Goal: Check status: Check status

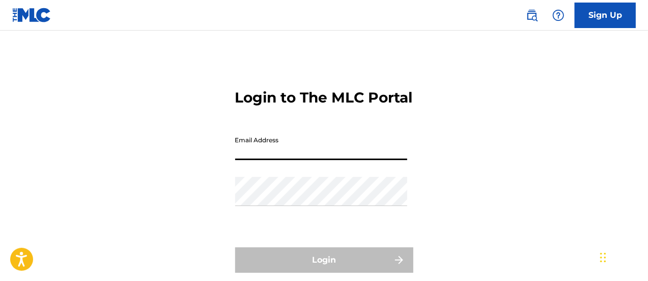
type input "[EMAIL_ADDRESS][DOMAIN_NAME]"
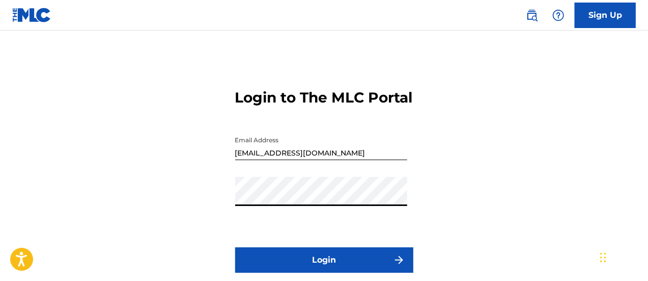
click at [235, 247] on button "Login" at bounding box center [324, 259] width 178 height 25
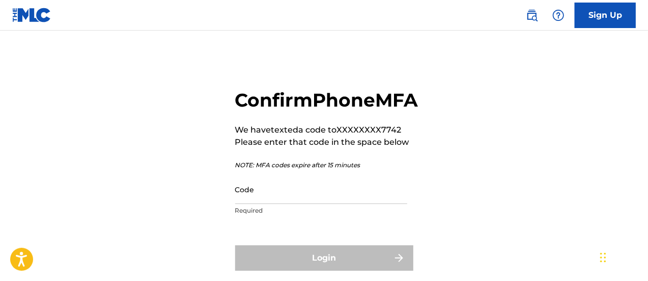
click at [286, 204] on input "Code" at bounding box center [321, 189] width 172 height 29
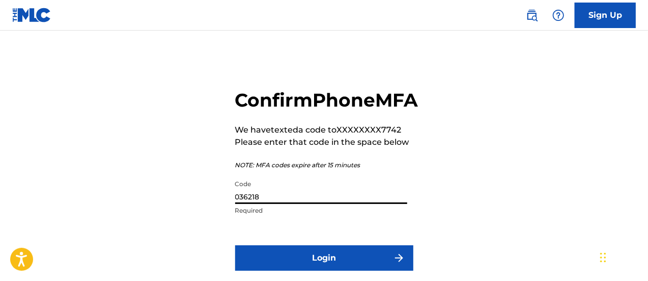
type input "036218"
click at [235, 245] on button "Login" at bounding box center [324, 257] width 178 height 25
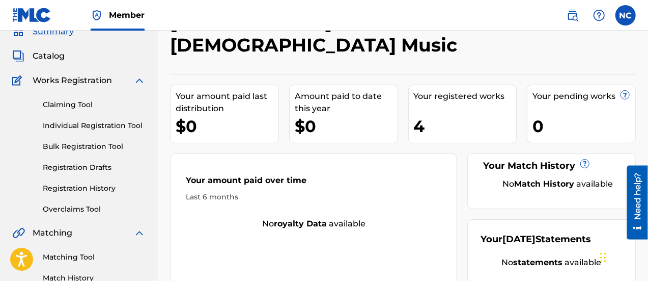
scroll to position [45, 0]
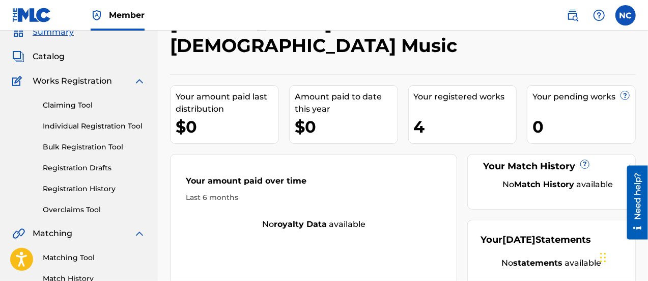
click at [79, 190] on link "Registration History" at bounding box center [94, 188] width 103 height 11
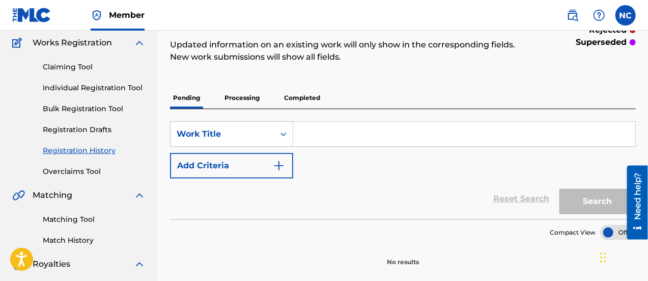
scroll to position [83, 0]
click at [252, 99] on p "Processing" at bounding box center [242, 98] width 41 height 21
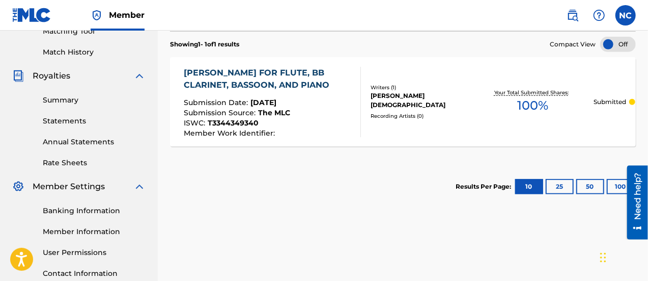
scroll to position [128, 0]
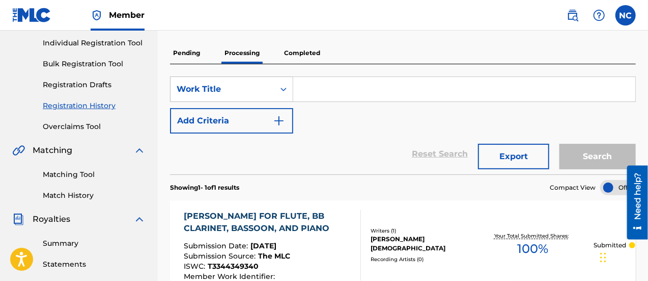
click at [292, 56] on p "Completed" at bounding box center [302, 52] width 42 height 21
